Goal: Task Accomplishment & Management: Use online tool/utility

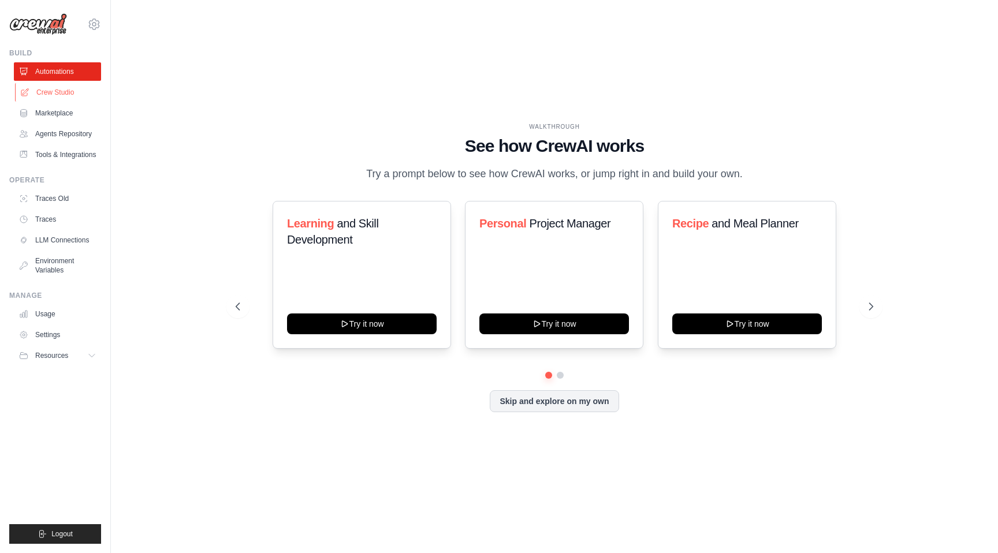
click at [54, 93] on link "Crew Studio" at bounding box center [58, 92] width 87 height 18
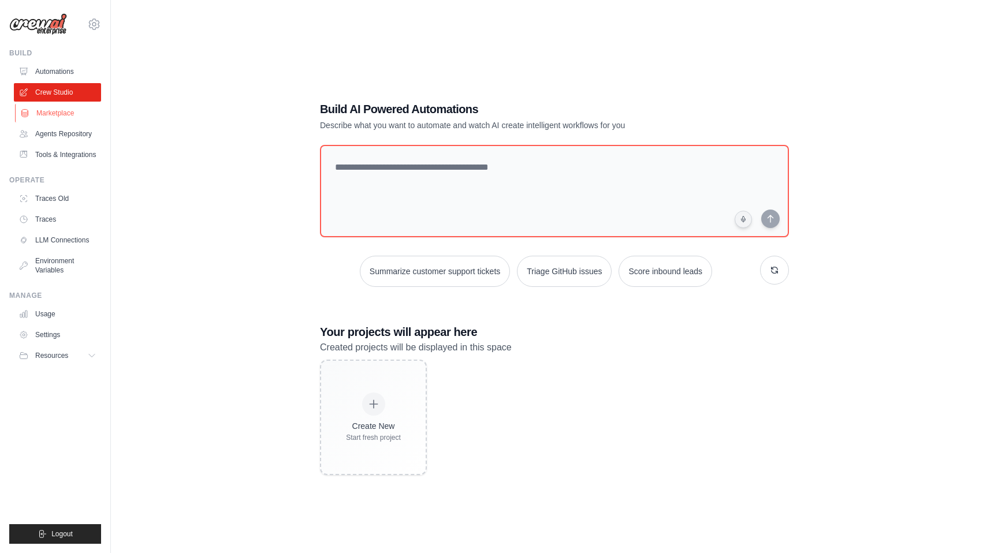
click at [54, 117] on link "Marketplace" at bounding box center [58, 113] width 87 height 18
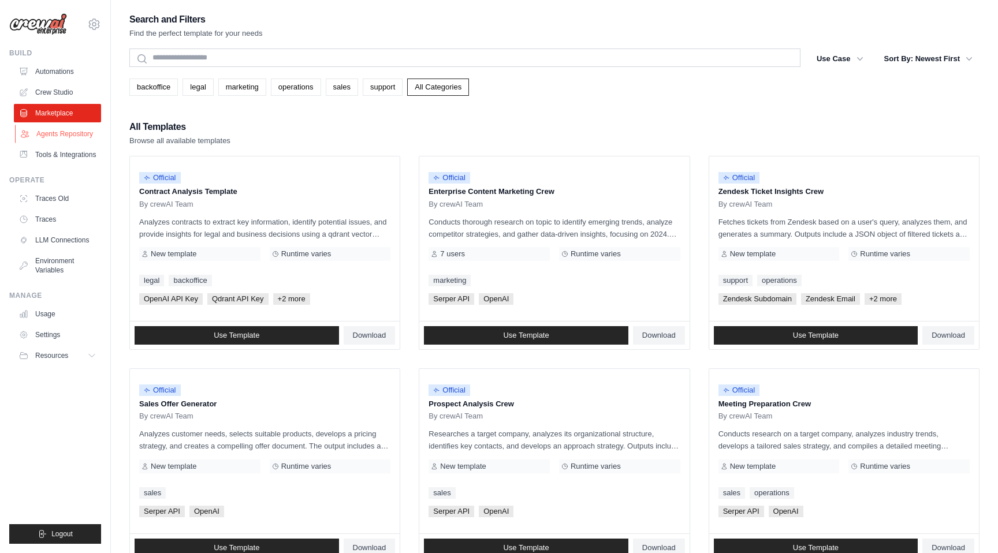
click at [52, 135] on link "Agents Repository" at bounding box center [58, 134] width 87 height 18
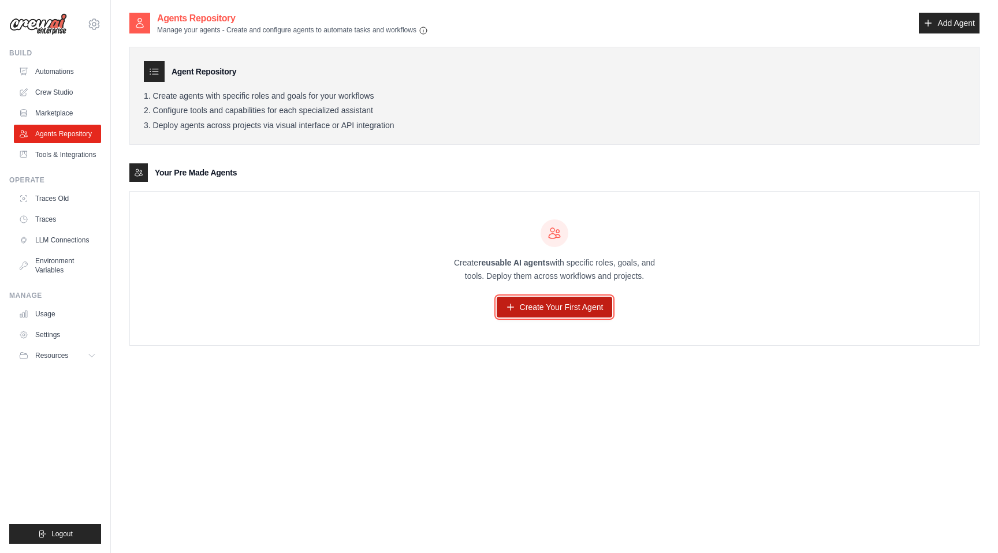
click at [545, 311] on link "Create Your First Agent" at bounding box center [555, 307] width 116 height 21
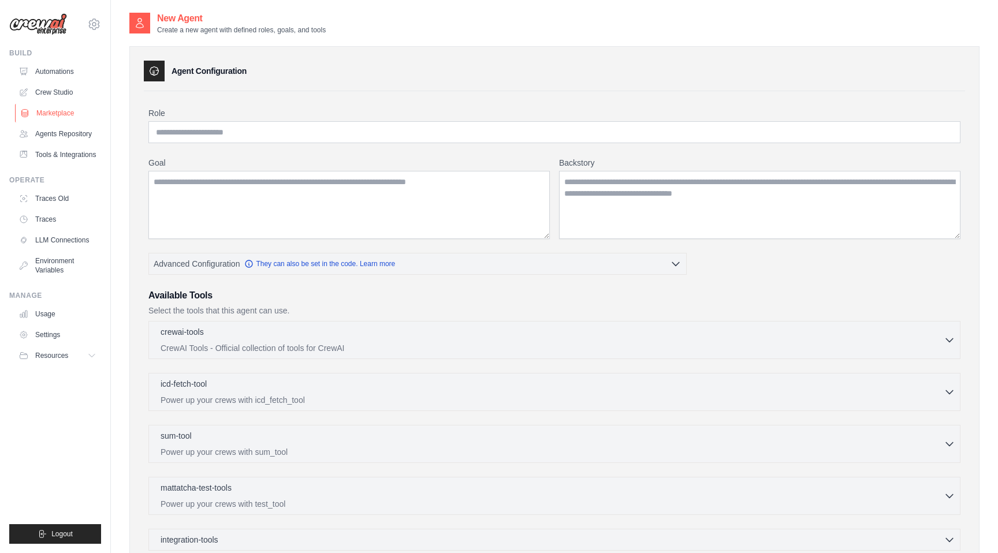
click at [46, 107] on link "Marketplace" at bounding box center [58, 113] width 87 height 18
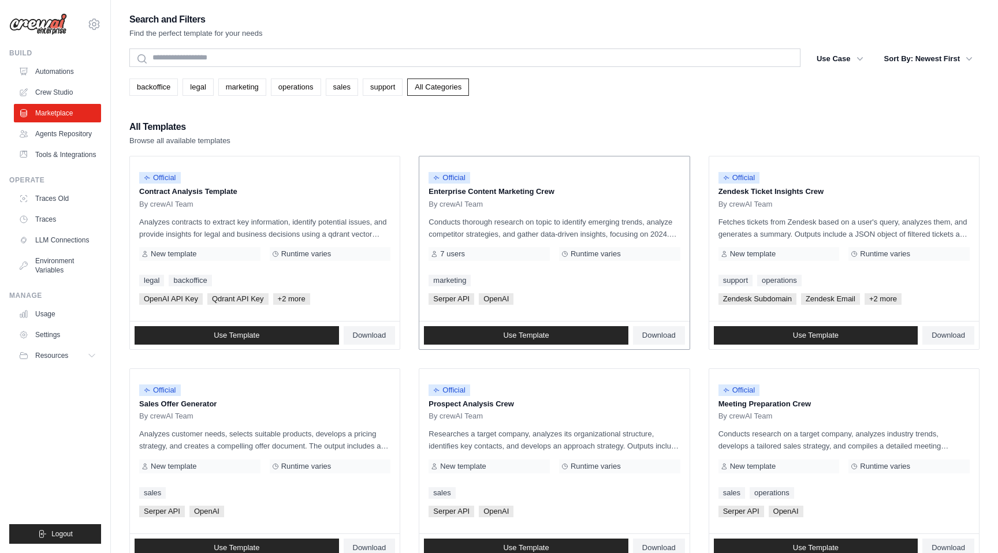
click at [530, 345] on div "Use Template Download" at bounding box center [554, 336] width 270 height 28
click at [536, 340] on span "Use Template" at bounding box center [526, 335] width 46 height 9
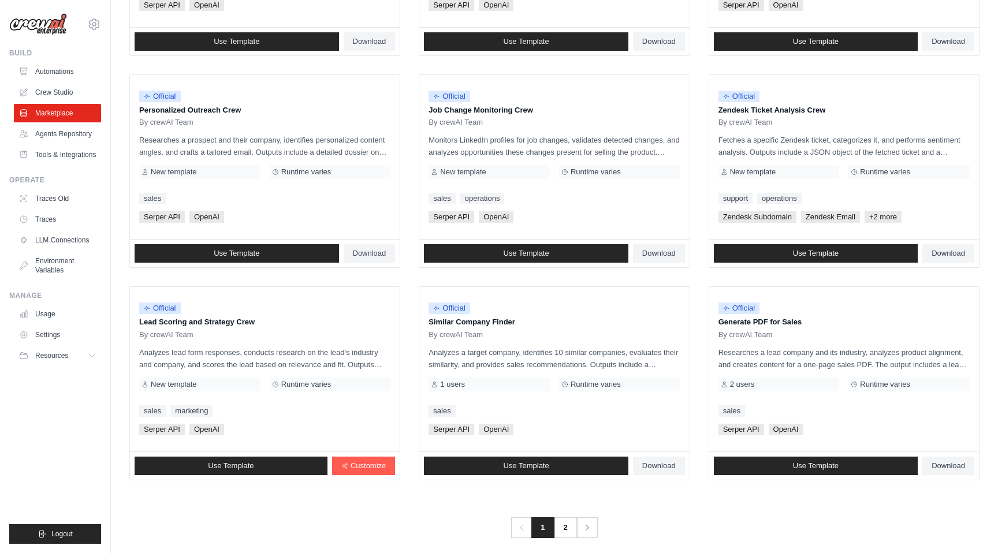
scroll to position [517, 0]
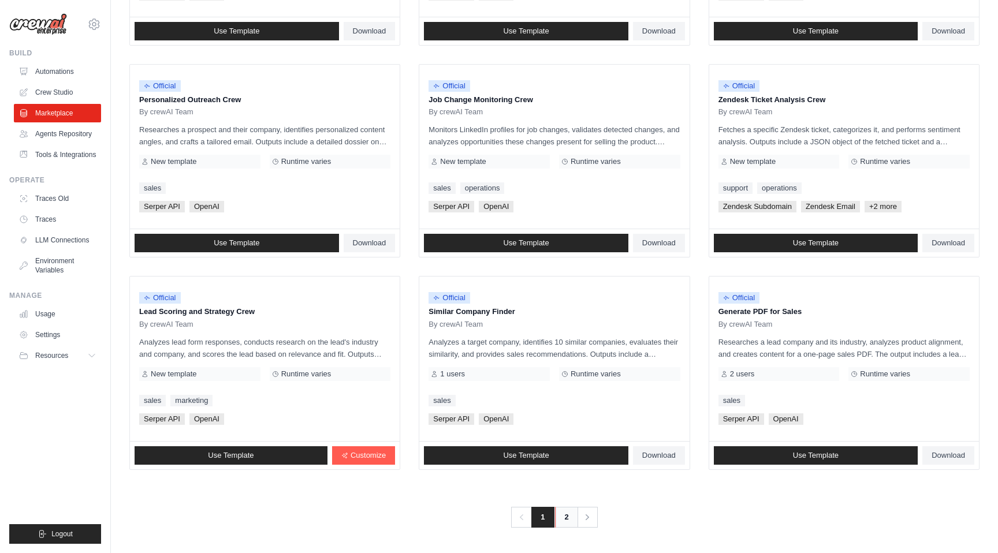
click at [571, 523] on link "2" at bounding box center [566, 517] width 23 height 21
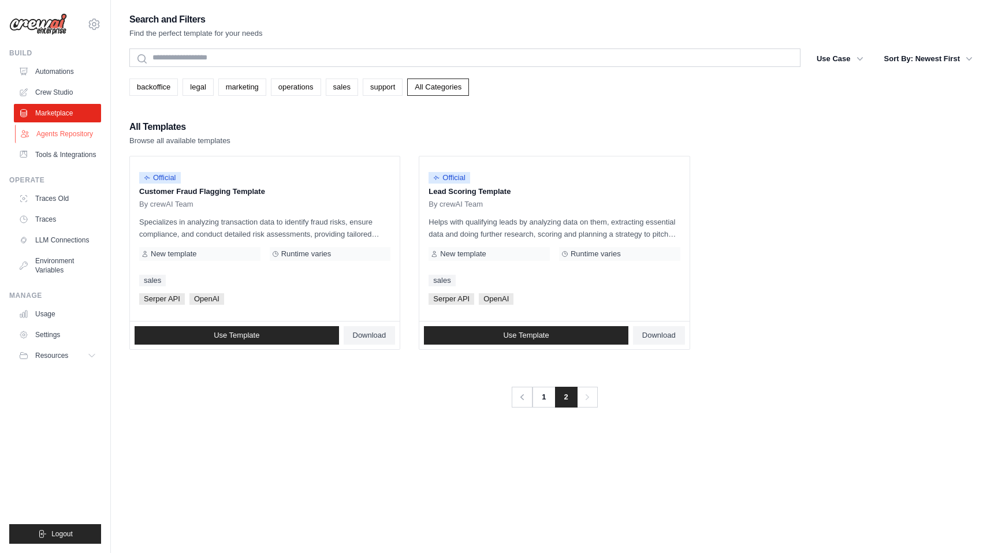
click at [60, 129] on link "Agents Repository" at bounding box center [58, 134] width 87 height 18
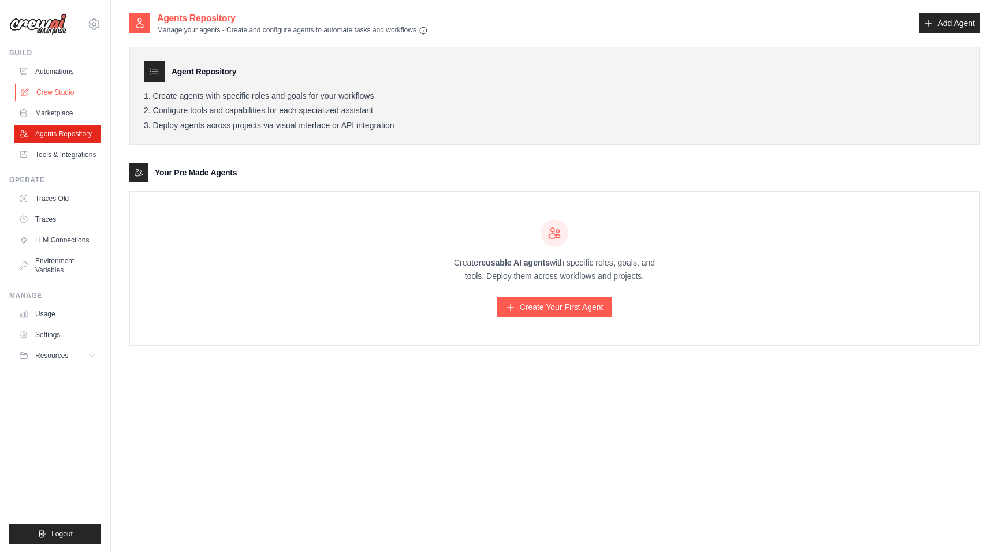
click at [62, 93] on link "Crew Studio" at bounding box center [58, 92] width 87 height 18
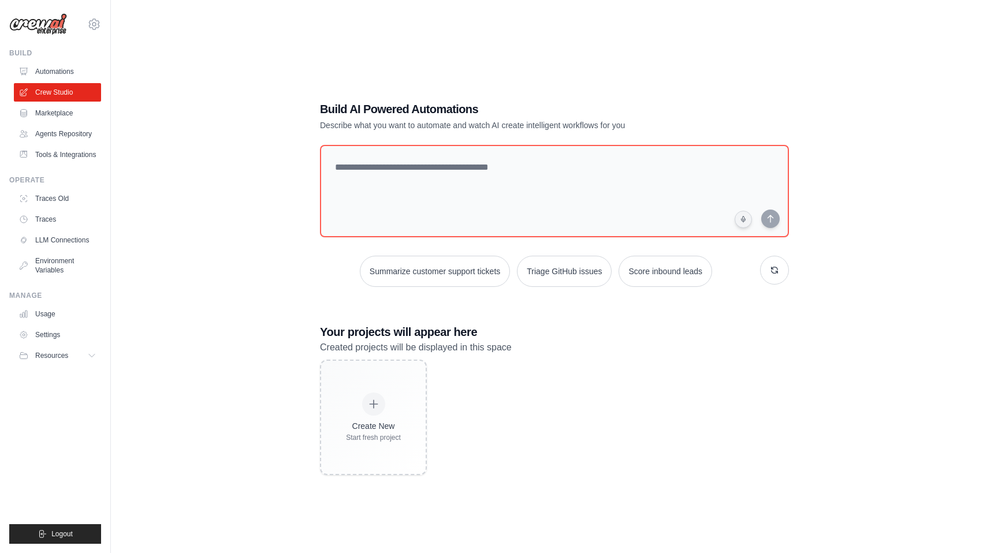
click at [51, 114] on link "Marketplace" at bounding box center [57, 113] width 87 height 18
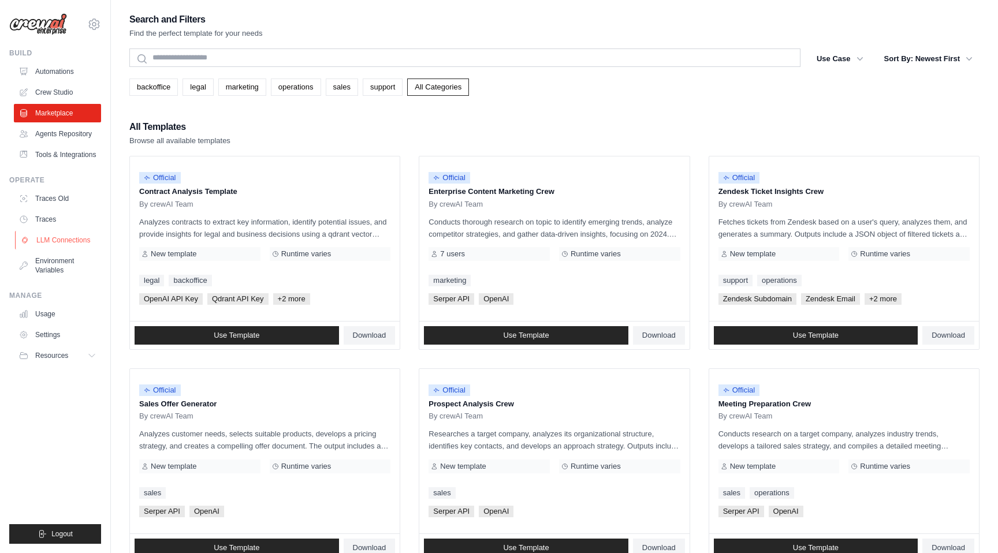
click at [68, 238] on link "LLM Connections" at bounding box center [58, 240] width 87 height 18
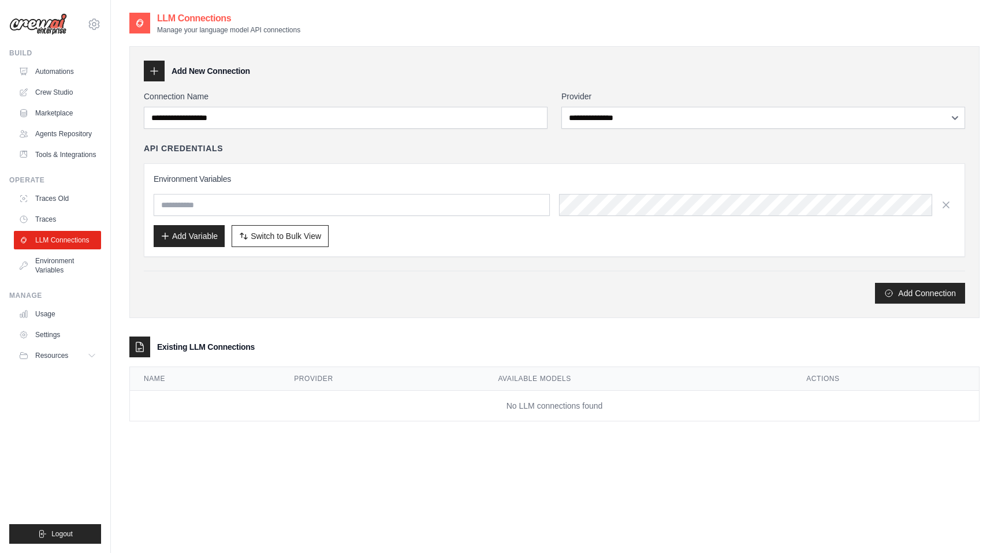
scroll to position [23, 0]
